Goal: Navigation & Orientation: Find specific page/section

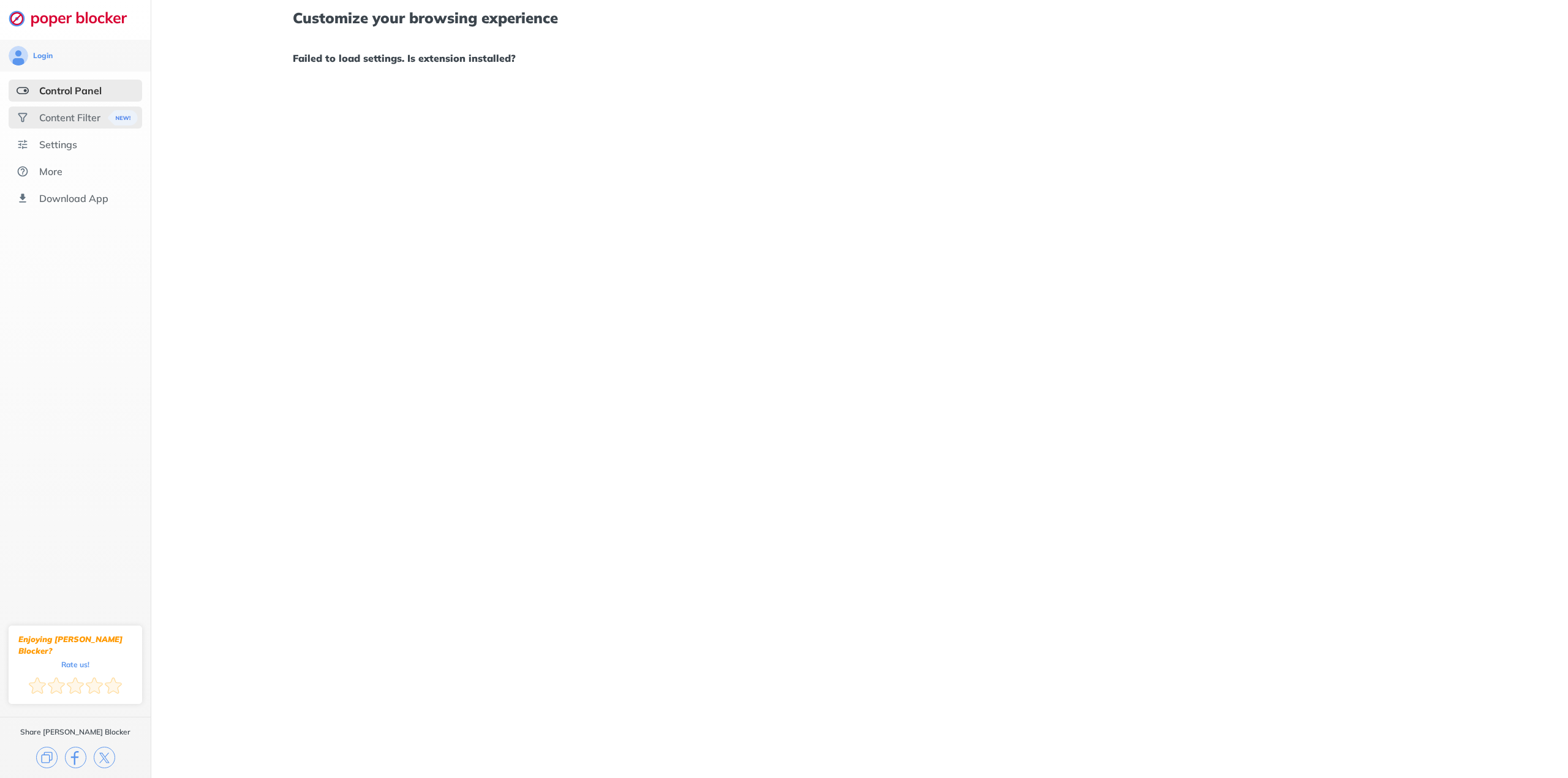
click at [59, 116] on div "Content Filter" at bounding box center [69, 117] width 61 height 12
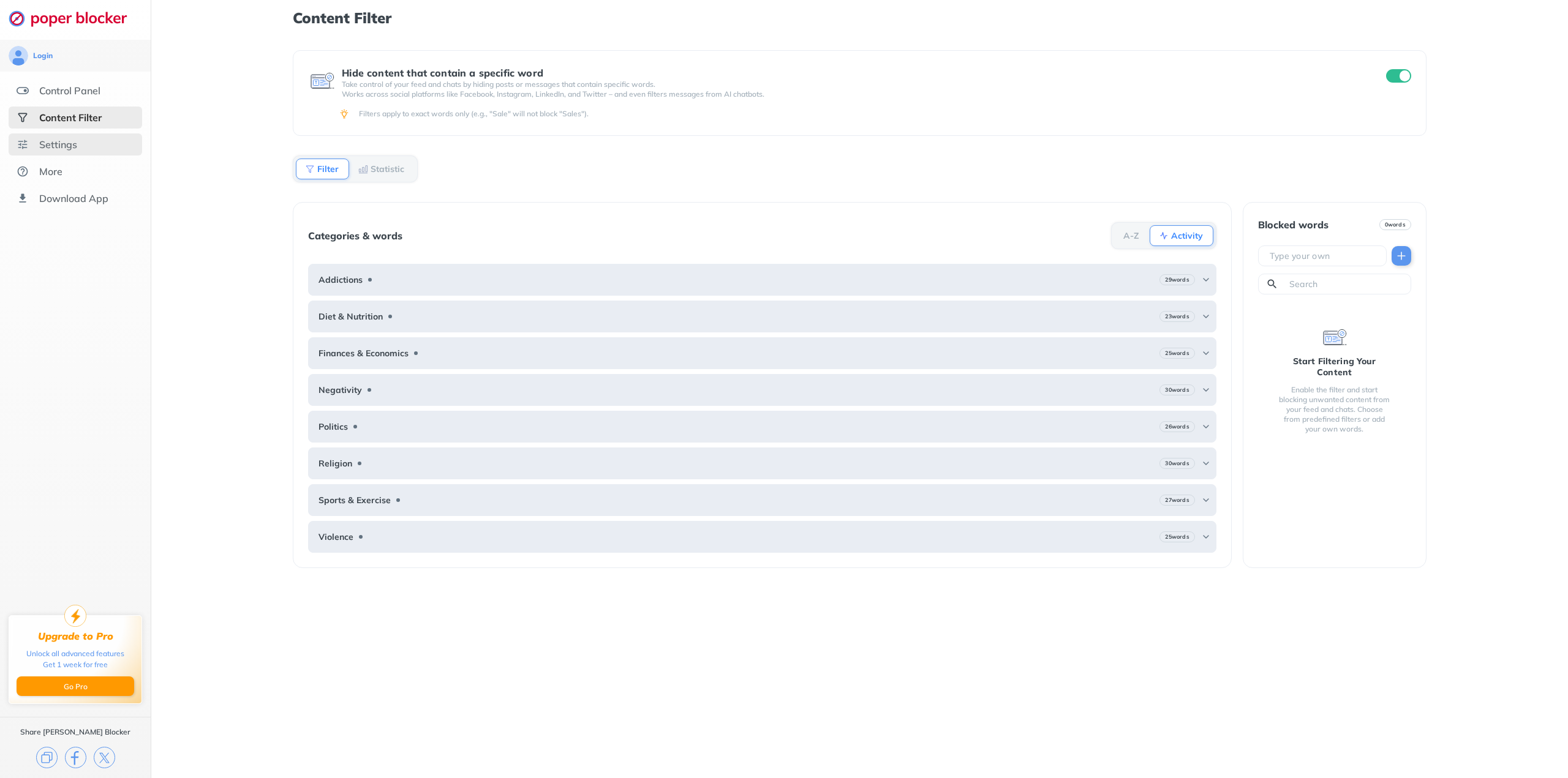
click at [63, 155] on div "Settings" at bounding box center [76, 144] width 134 height 22
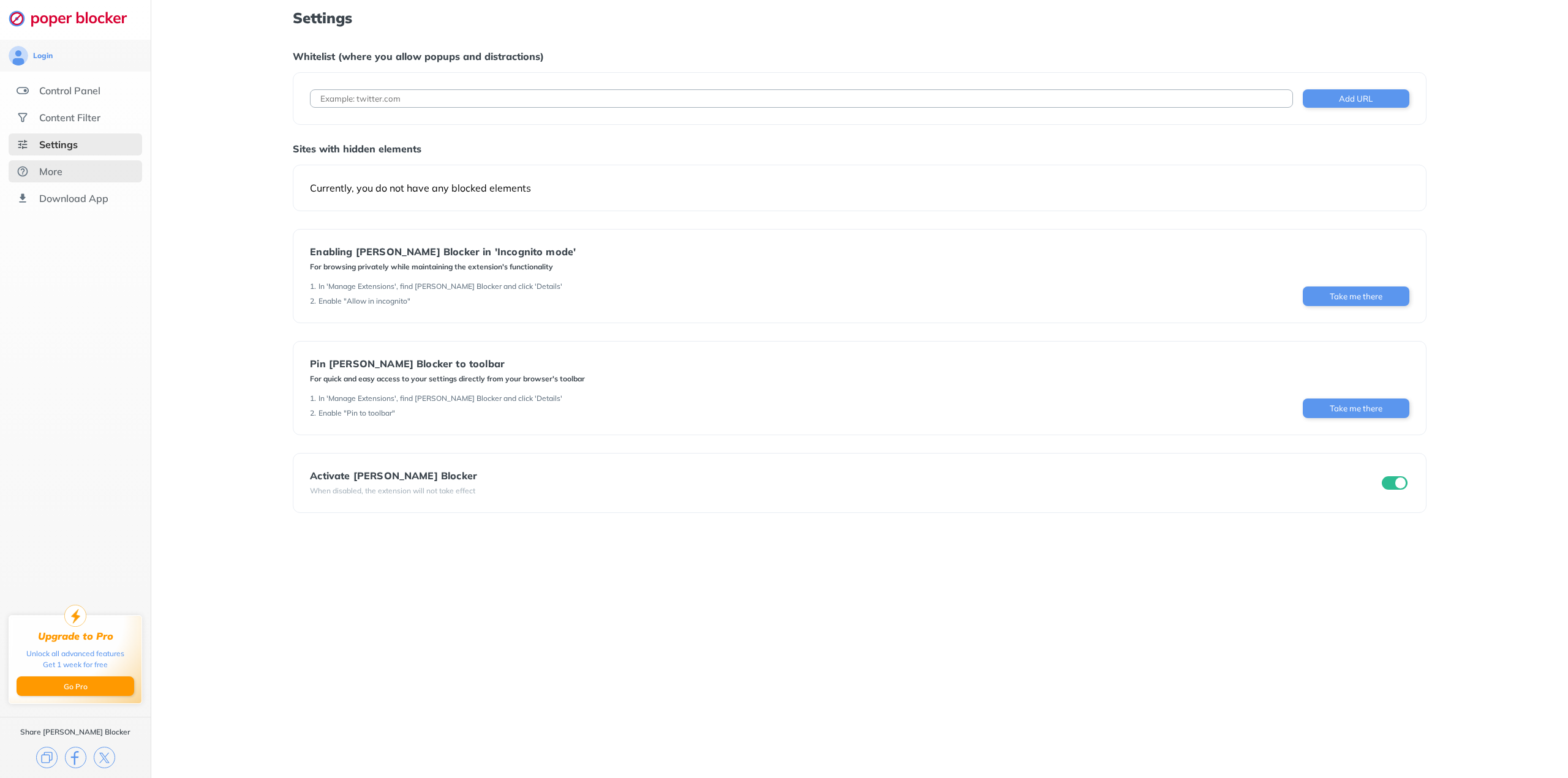
click at [60, 175] on div "More" at bounding box center [51, 171] width 24 height 12
